Goal: Task Accomplishment & Management: Manage account settings

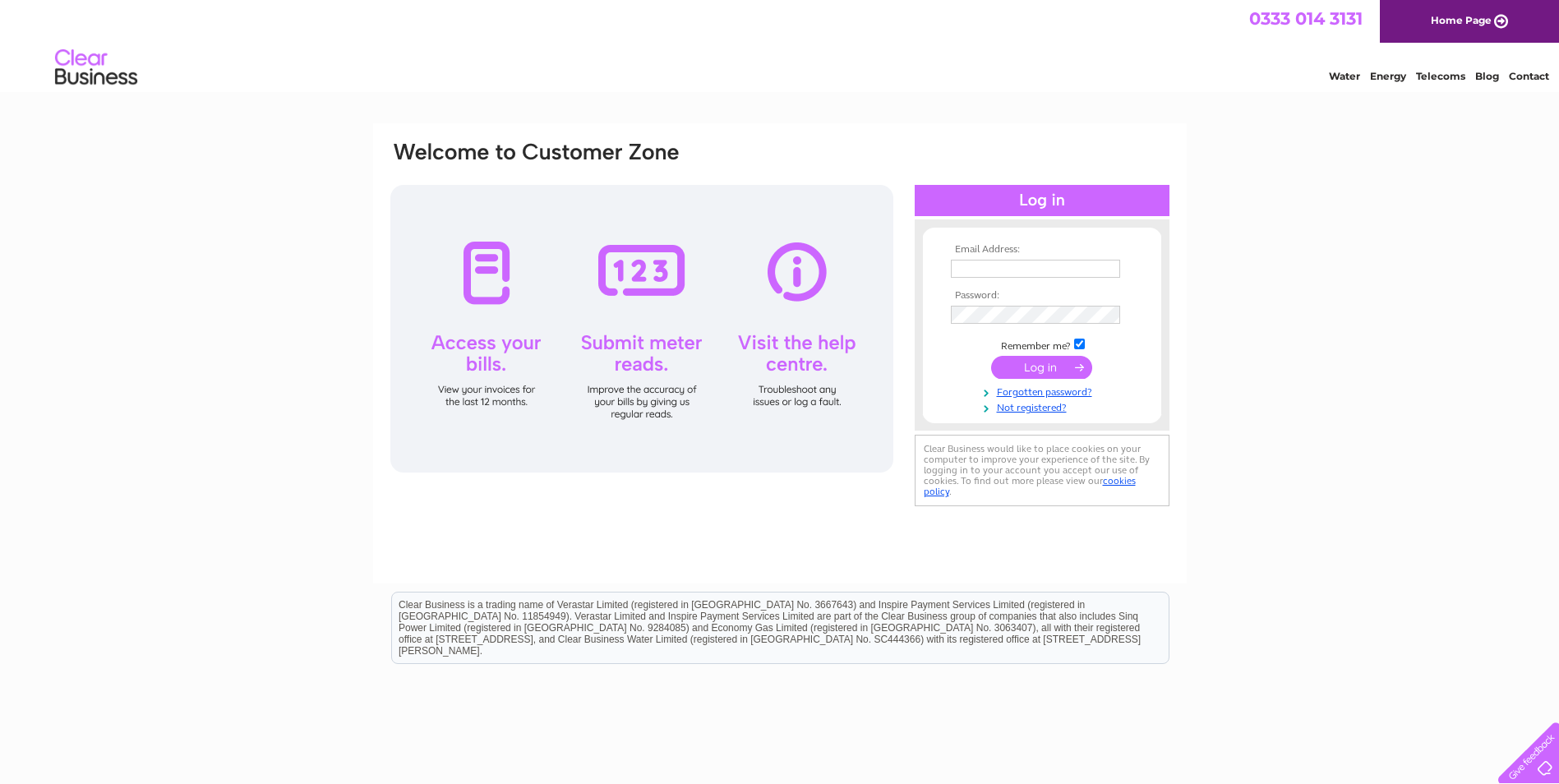
type input "[EMAIL_ADDRESS][DOMAIN_NAME]"
click at [1050, 364] on input "submit" at bounding box center [1042, 367] width 101 height 23
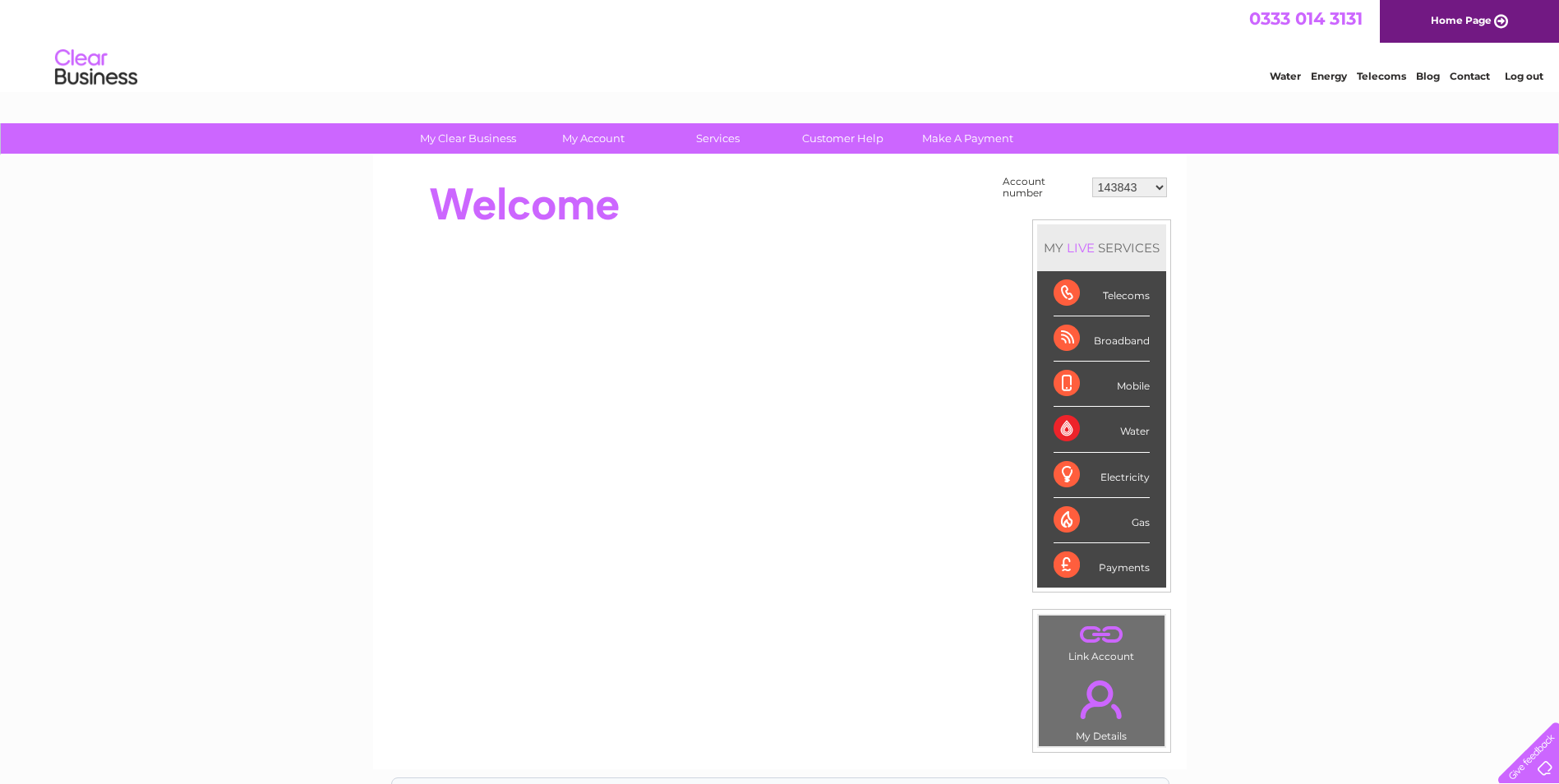
click at [1149, 189] on select "143843 1119828 30303512" at bounding box center [1130, 187] width 75 height 20
select select "30303512"
click at [1093, 178] on select "143843 1119828 30303512" at bounding box center [1130, 187] width 75 height 20
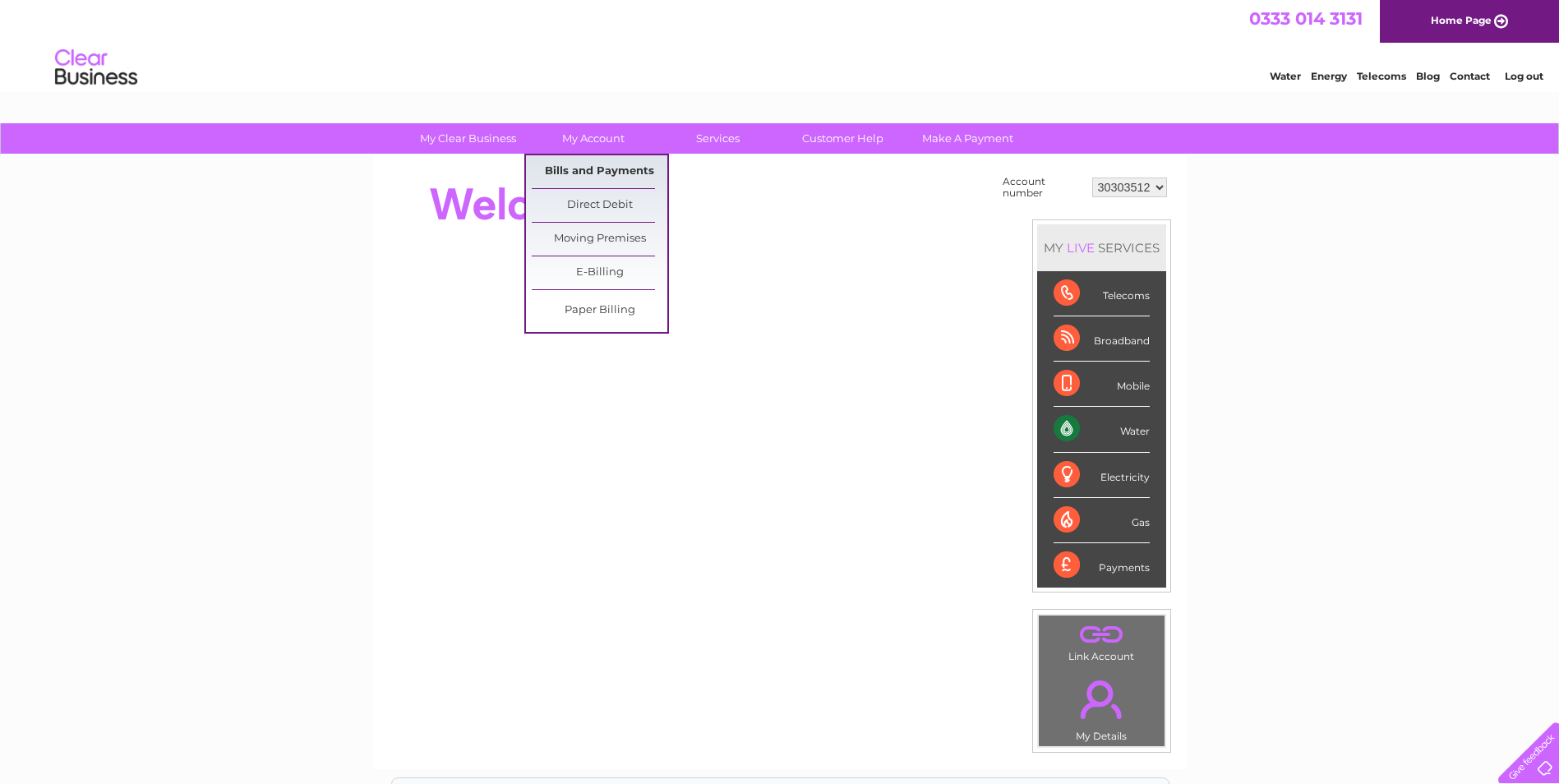
click at [570, 166] on link "Bills and Payments" at bounding box center [599, 171] width 136 height 33
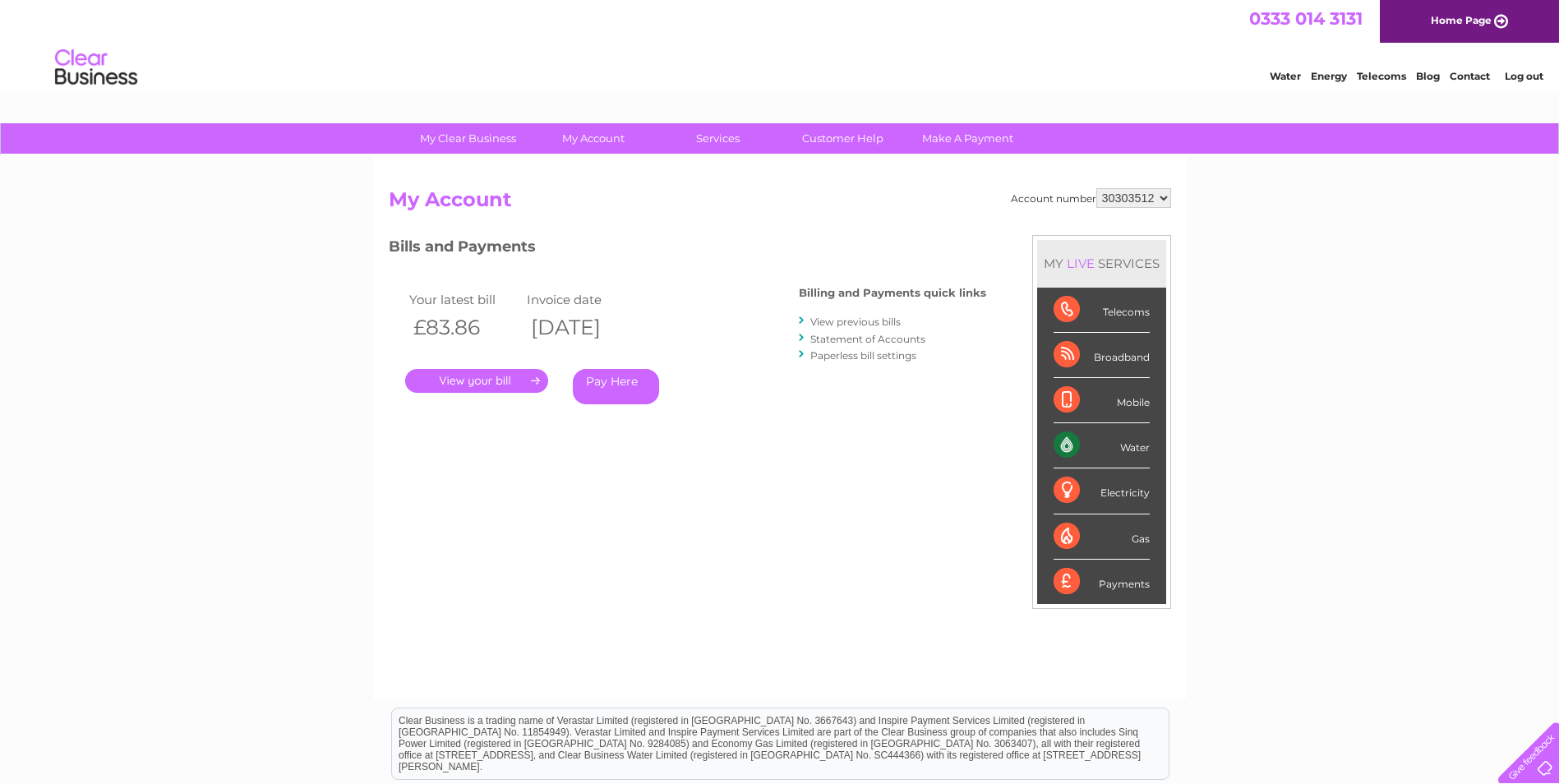
click at [454, 383] on link "." at bounding box center [477, 381] width 143 height 24
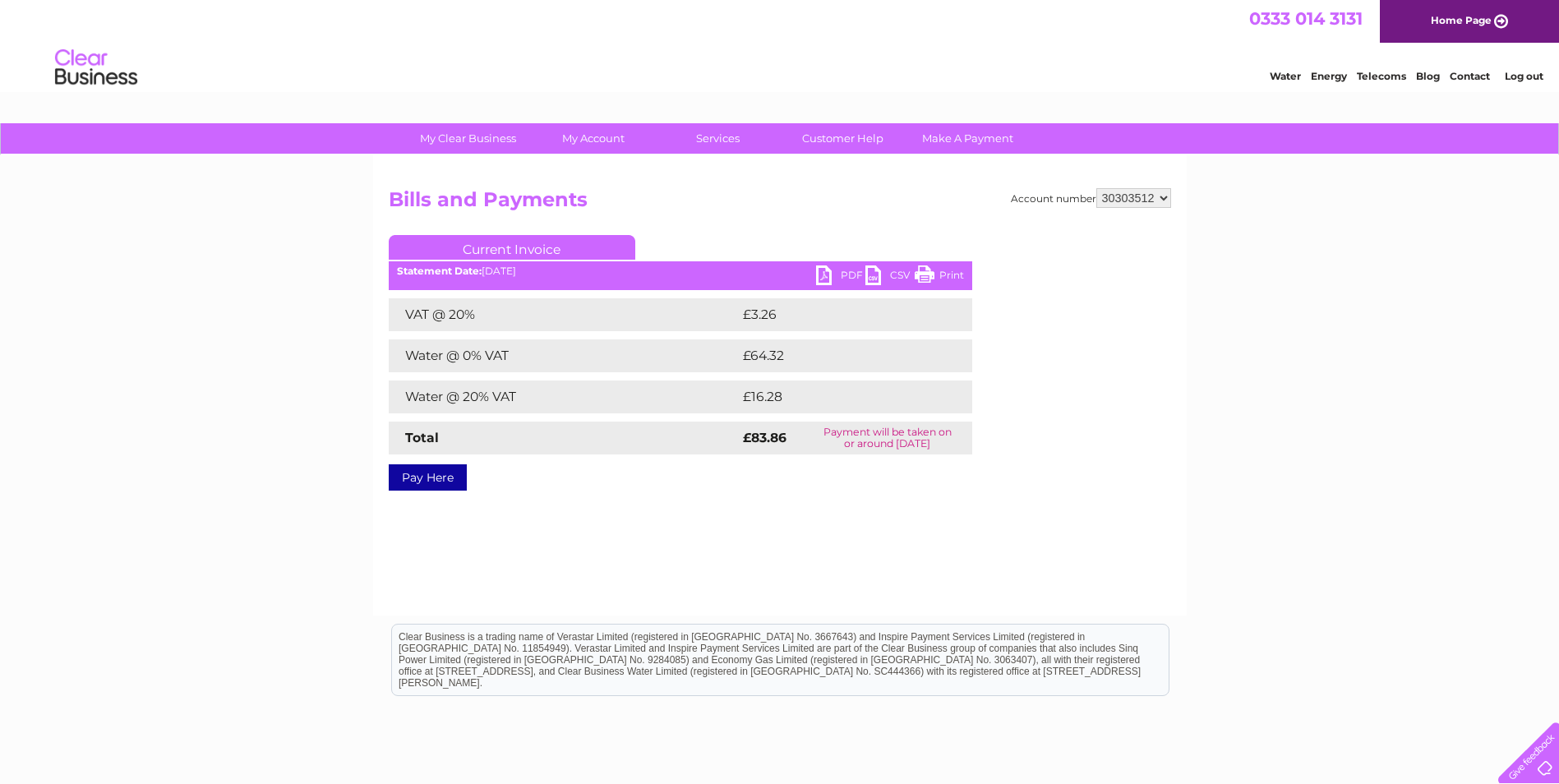
click at [841, 266] on link "PDF" at bounding box center [840, 278] width 50 height 24
